Goal: Information Seeking & Learning: Learn about a topic

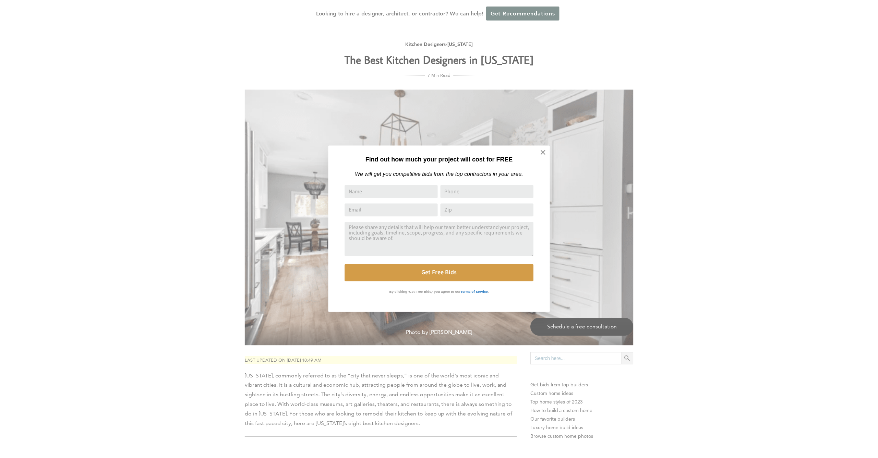
scroll to position [680, 0]
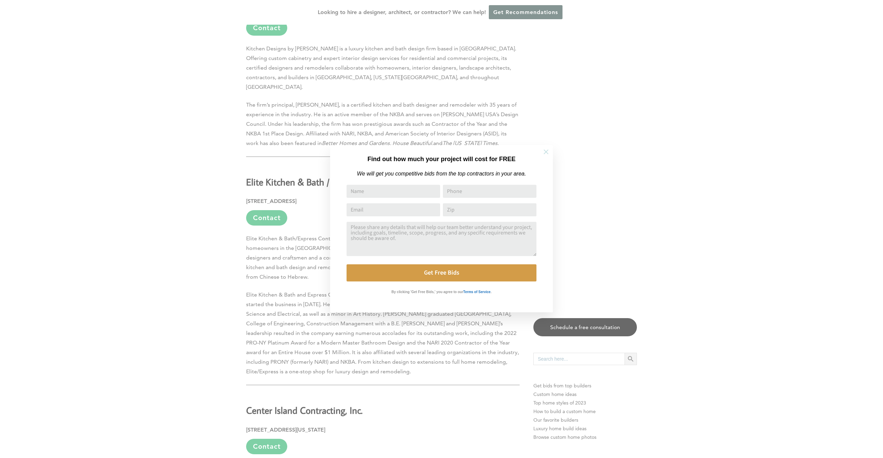
click at [543, 154] on icon at bounding box center [547, 152] width 8 height 8
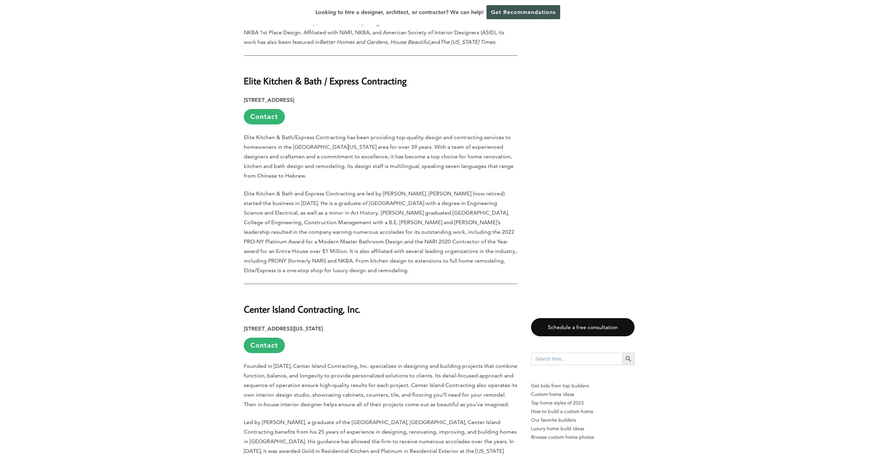
scroll to position [740, 0]
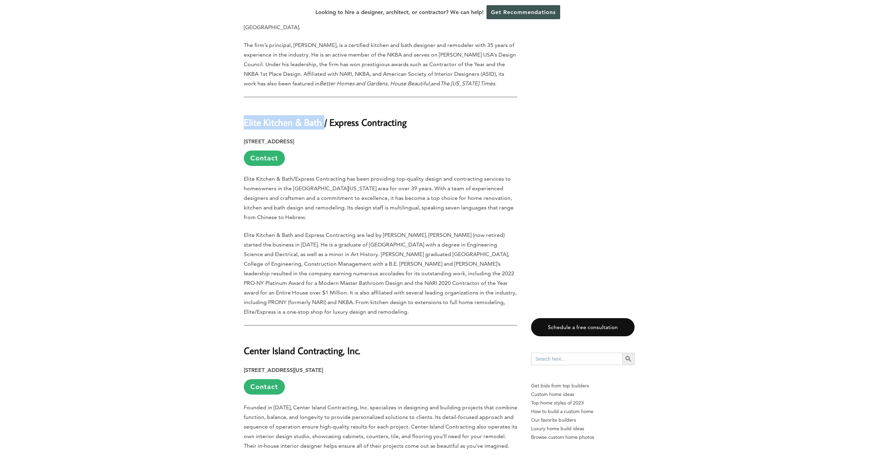
drag, startPoint x: 233, startPoint y: 114, endPoint x: 325, endPoint y: 113, distance: 91.9
copy strong "Elite Kitchen & Bath"
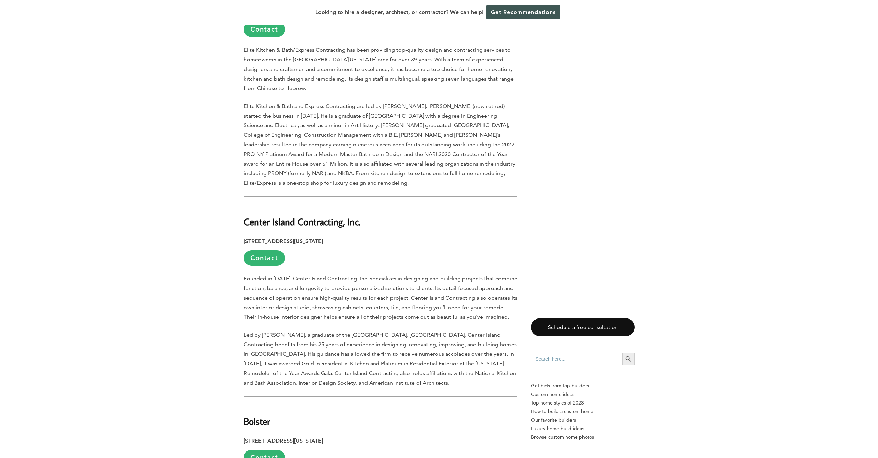
scroll to position [932, 0]
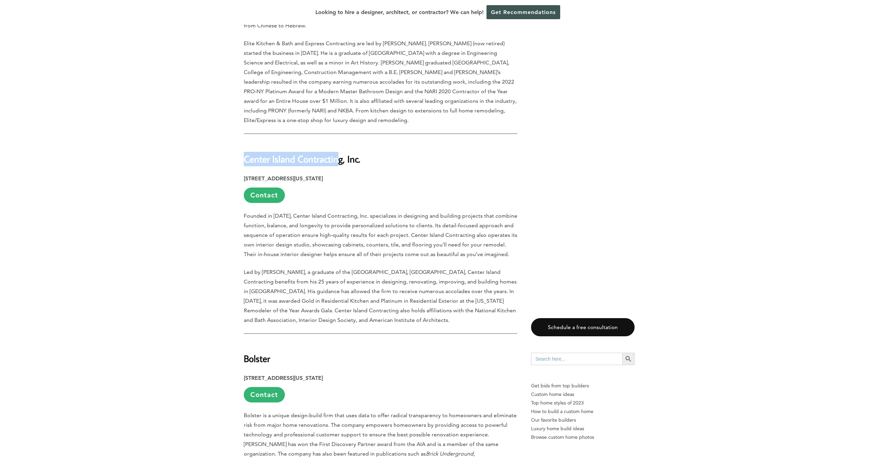
drag, startPoint x: 248, startPoint y: 151, endPoint x: 340, endPoint y: 154, distance: 92.0
click at [340, 154] on strong "Center Island Contracting, Inc." at bounding box center [302, 159] width 117 height 12
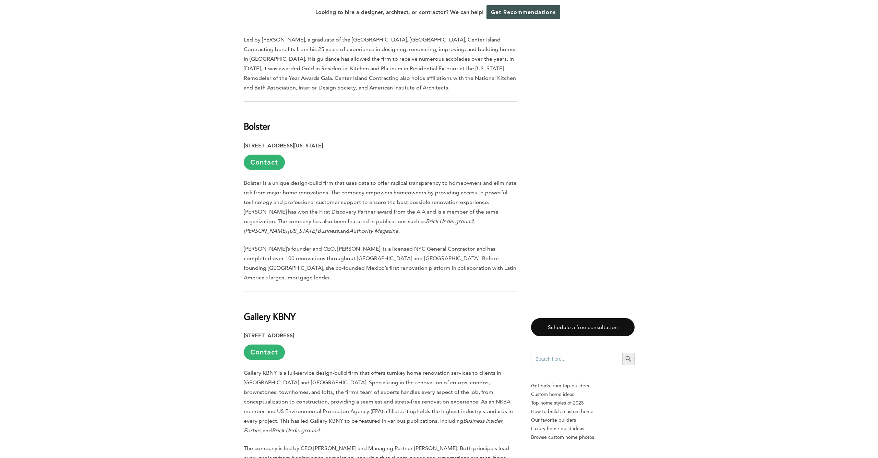
click at [342, 121] on h2 "Bolster" at bounding box center [381, 122] width 274 height 24
copy div "Bolster"
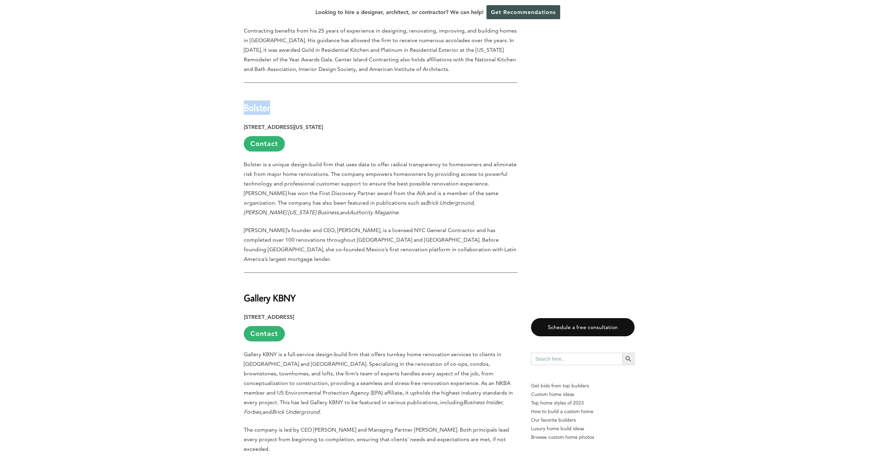
scroll to position [1225, 0]
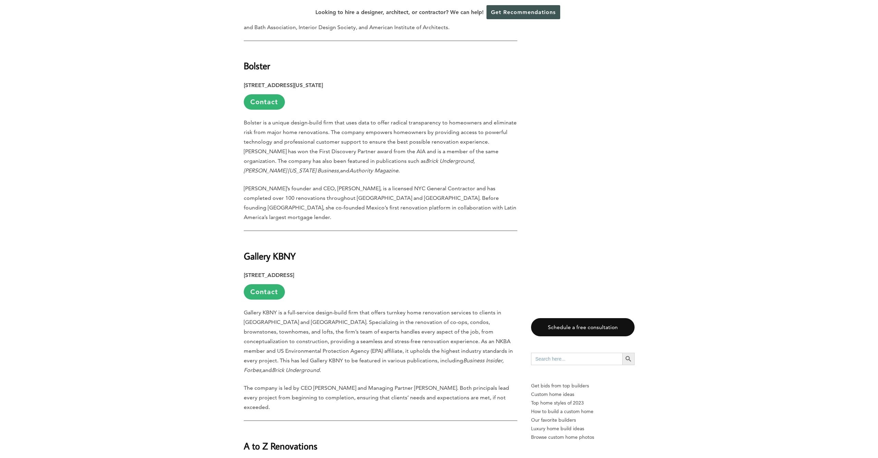
click at [328, 239] on h2 "Gallery KBNY" at bounding box center [381, 251] width 274 height 24
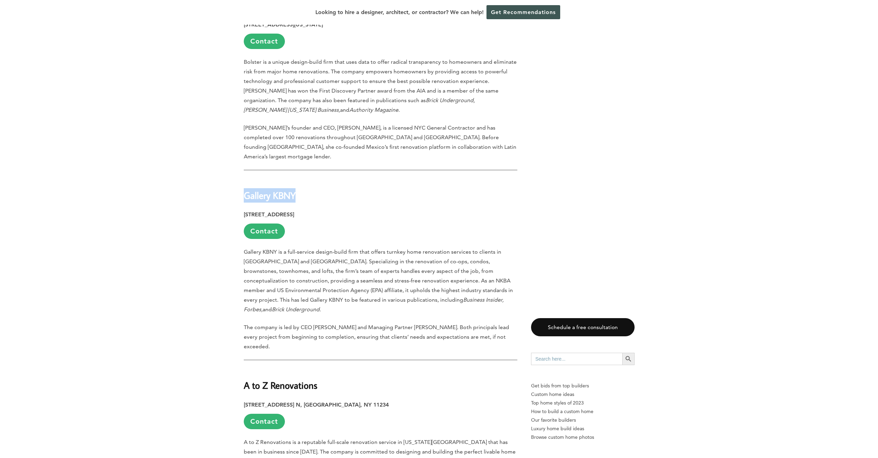
scroll to position [1368, 0]
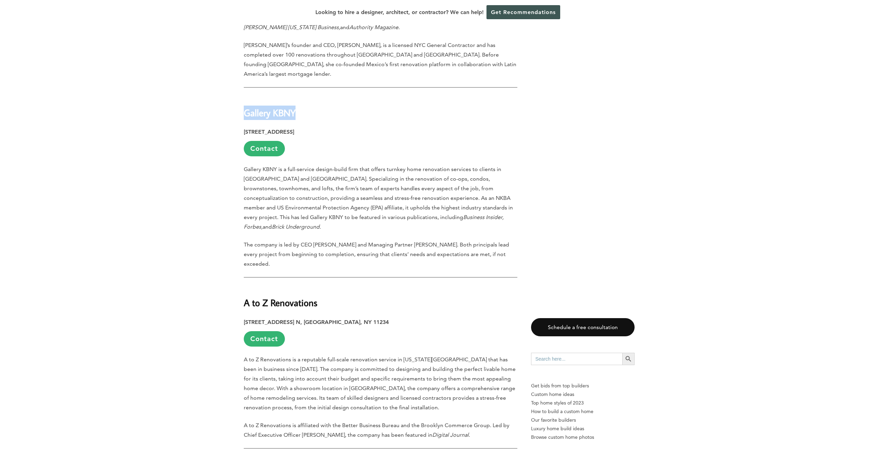
copy div "Gallery KBNY"
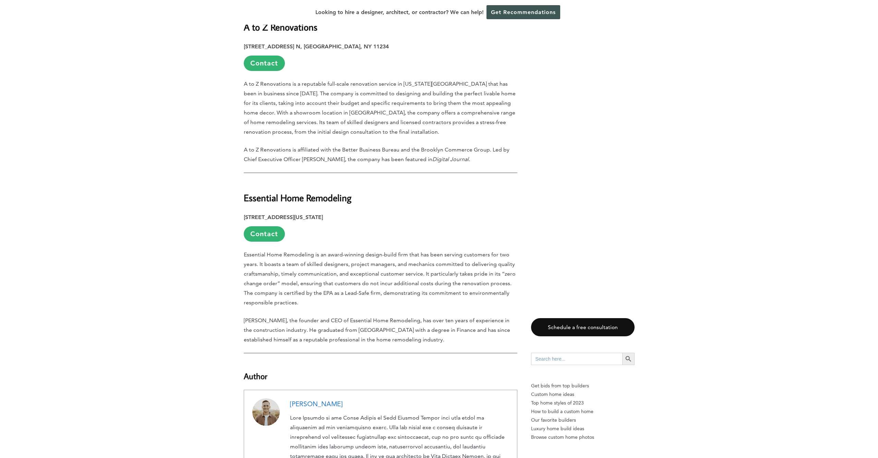
scroll to position [1869, 0]
